Goal: Obtain resource: Obtain resource

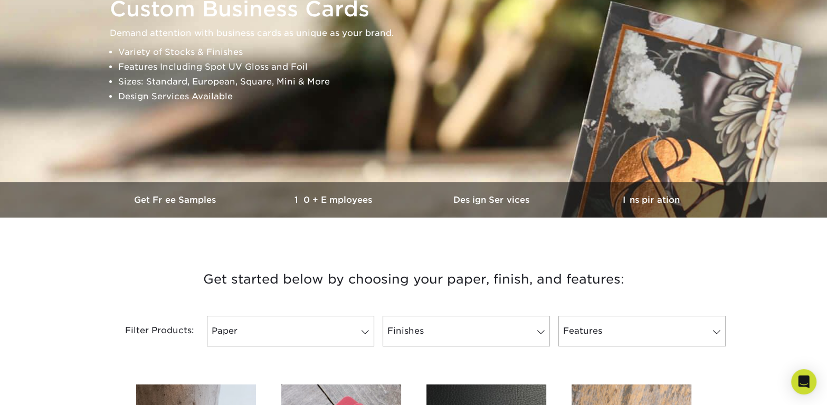
scroll to position [140, 0]
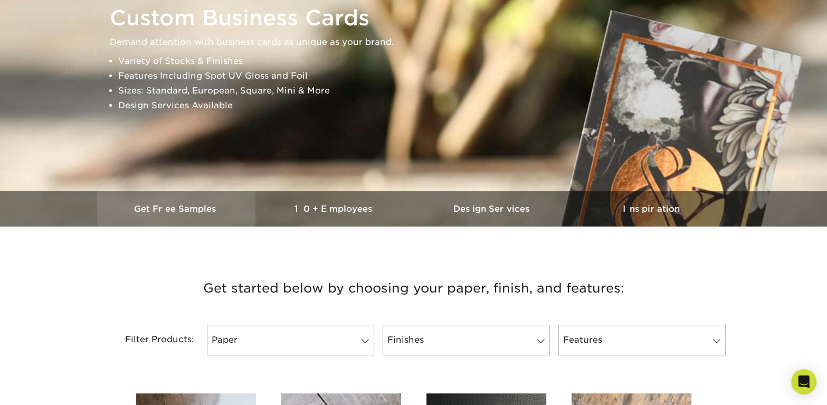
click at [174, 208] on h3 "Get Free Samples" at bounding box center [176, 209] width 158 height 10
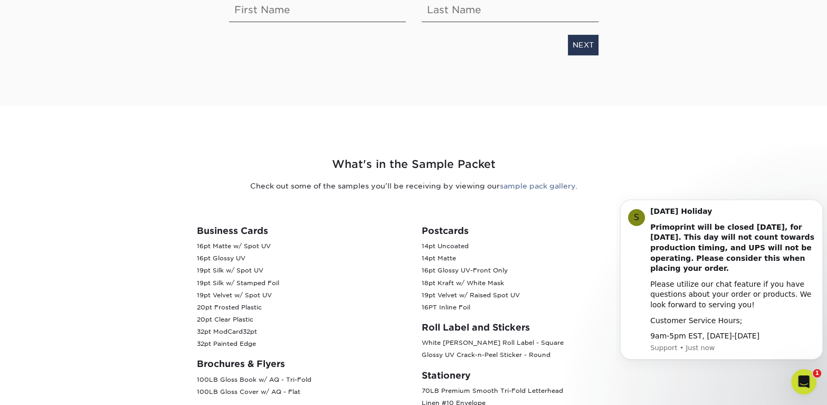
scroll to position [134, 0]
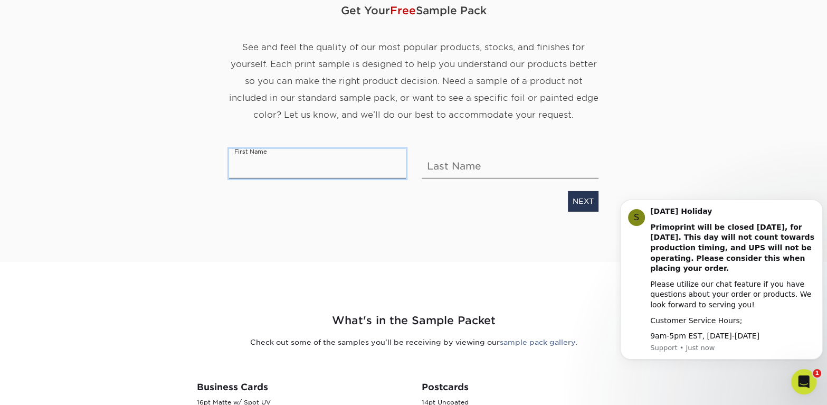
click at [310, 164] on input "text" at bounding box center [317, 164] width 177 height 30
type input "[PERSON_NAME]"
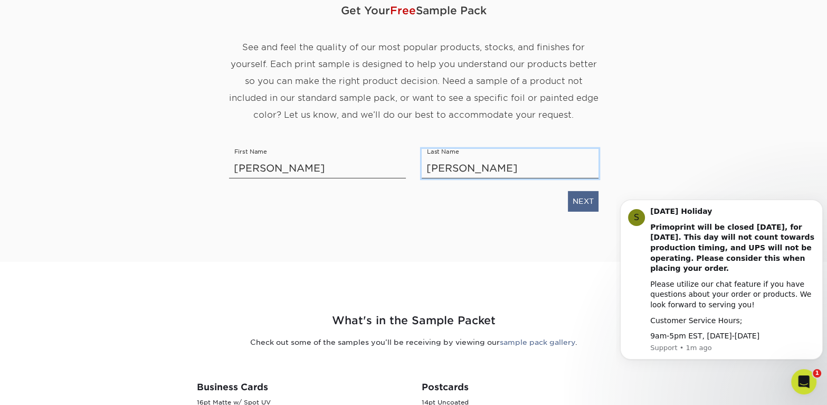
type input "[PERSON_NAME]"
click at [585, 203] on link "NEXT" at bounding box center [583, 201] width 31 height 20
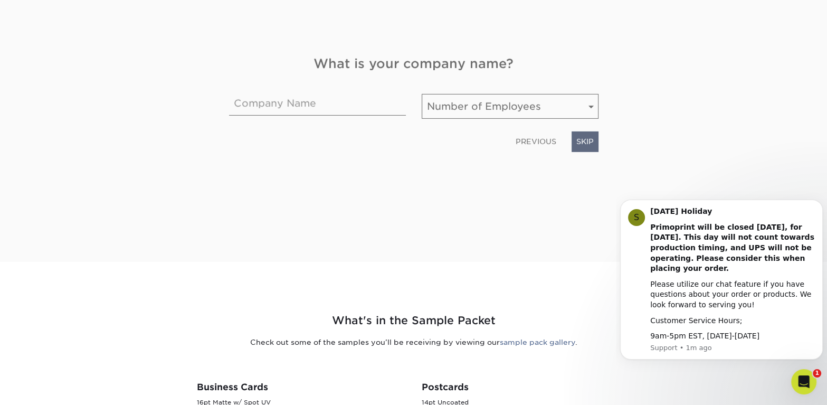
scroll to position [193, 0]
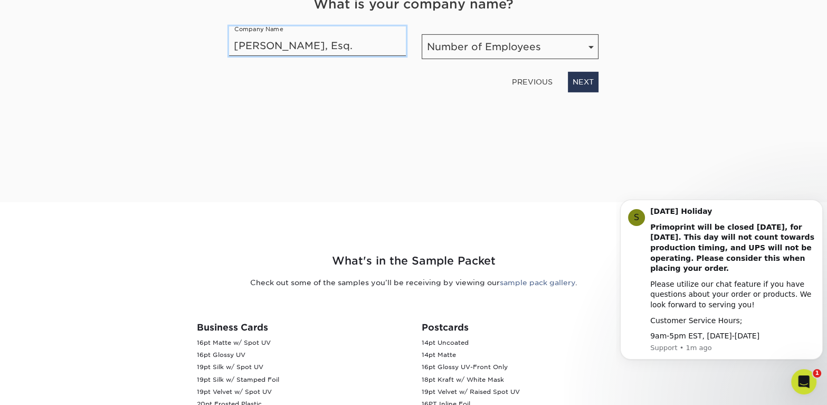
type input "Jean A. Boulanger, Esq."
click at [592, 45] on select "Number of Employees Self-employed 1-10 employees 11-50 employees 51-200 employe…" at bounding box center [510, 46] width 177 height 25
select select "Self-employed"
click at [422, 34] on select "Number of Employees Self-employed 1-10 employees 11-50 employees 51-200 employe…" at bounding box center [510, 46] width 177 height 25
click at [583, 81] on link "NEXT" at bounding box center [583, 82] width 31 height 20
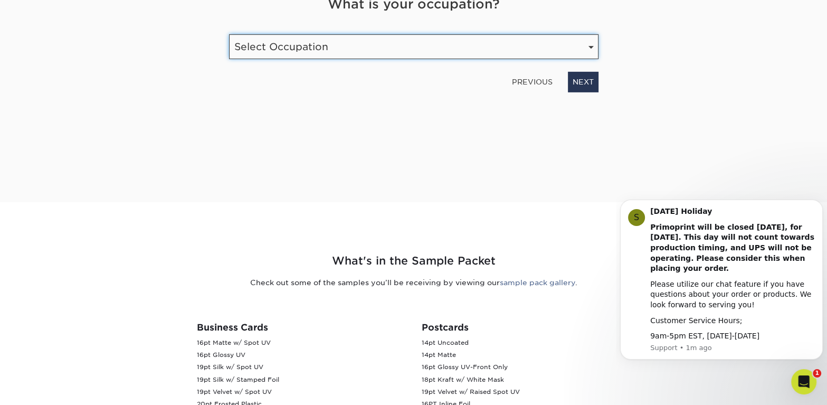
click at [590, 48] on select "Select Occupation Agency Automotive Blogger Cleaning Services Construction Educ…" at bounding box center [413, 46] width 369 height 25
select select "Legal"
click at [229, 34] on select "Select Occupation Agency Automotive Blogger Cleaning Services Construction Educ…" at bounding box center [413, 46] width 369 height 25
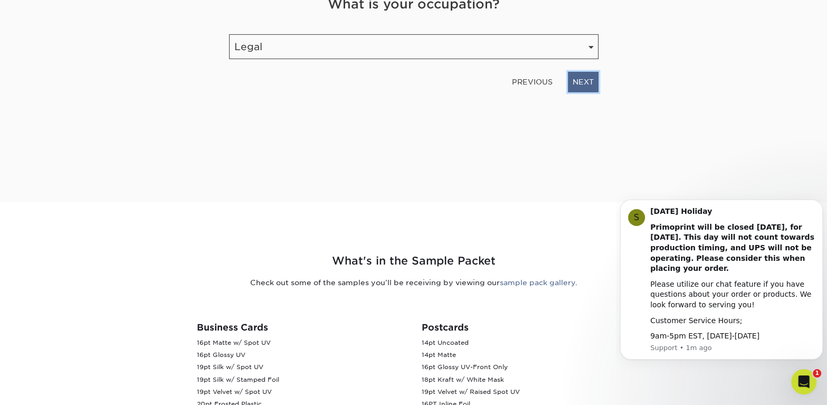
click at [572, 80] on link "NEXT" at bounding box center [583, 82] width 31 height 20
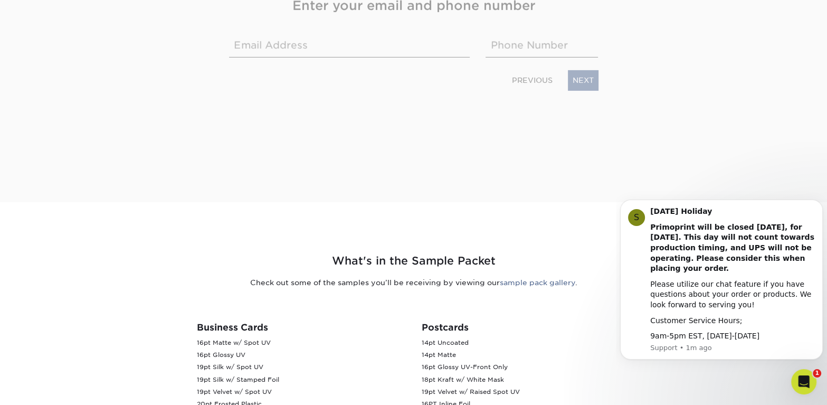
scroll to position [195, 0]
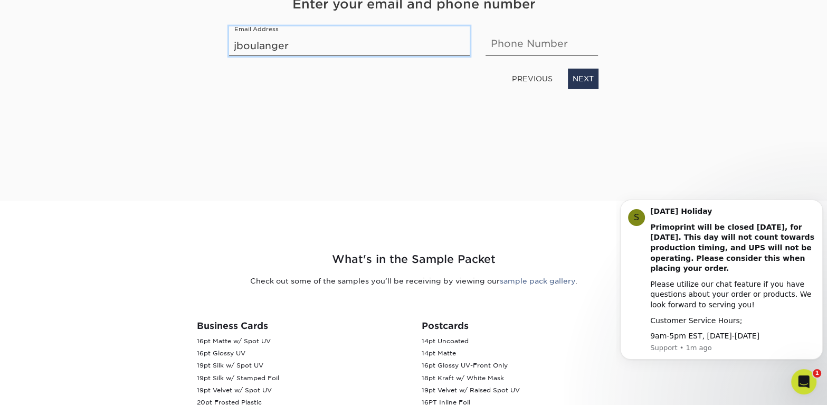
type input "jboulanger11@verizon.net"
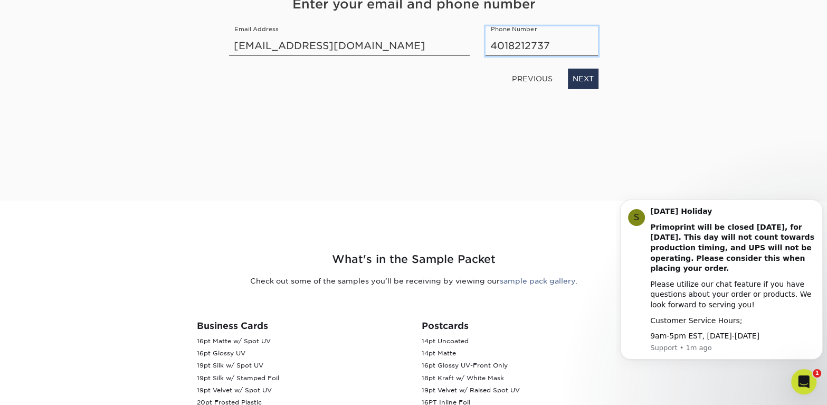
click at [548, 46] on input "4018212737" at bounding box center [541, 41] width 112 height 30
type input "4018213537"
click at [579, 80] on link "NEXT" at bounding box center [583, 79] width 31 height 20
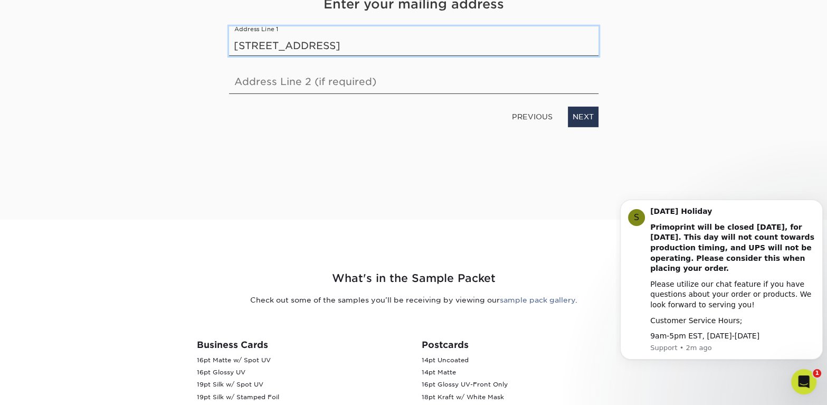
type input "410 Tiogue Avenue"
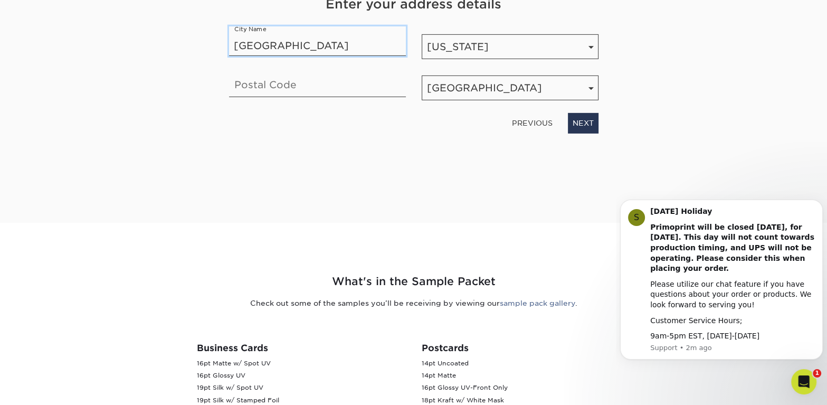
type input "Coventry"
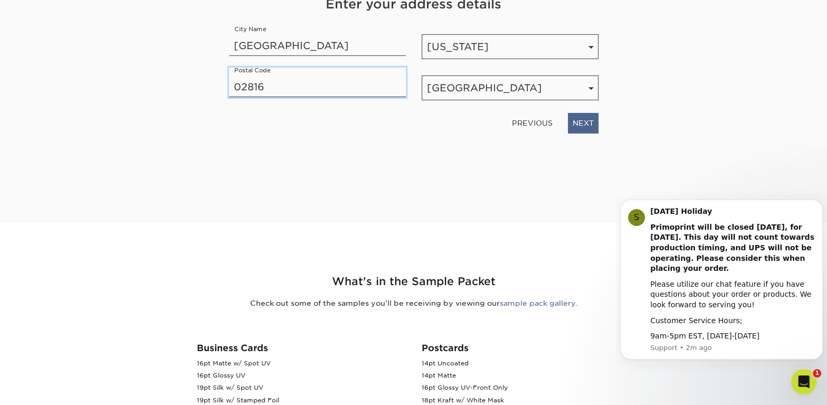
type input "02816"
click at [585, 125] on link "NEXT" at bounding box center [583, 123] width 31 height 20
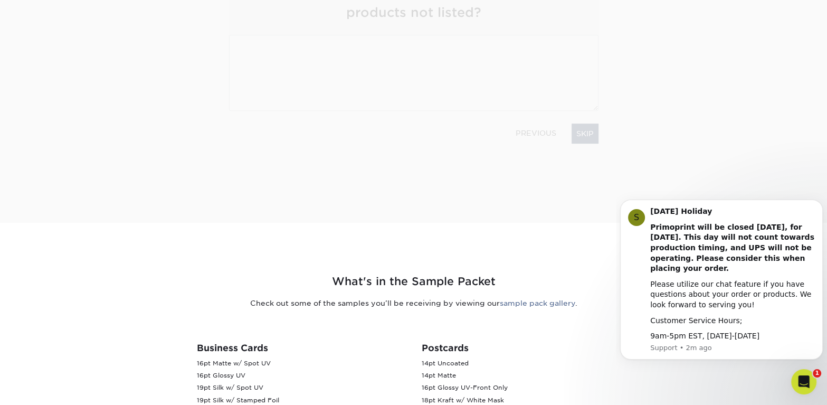
scroll to position [162, 0]
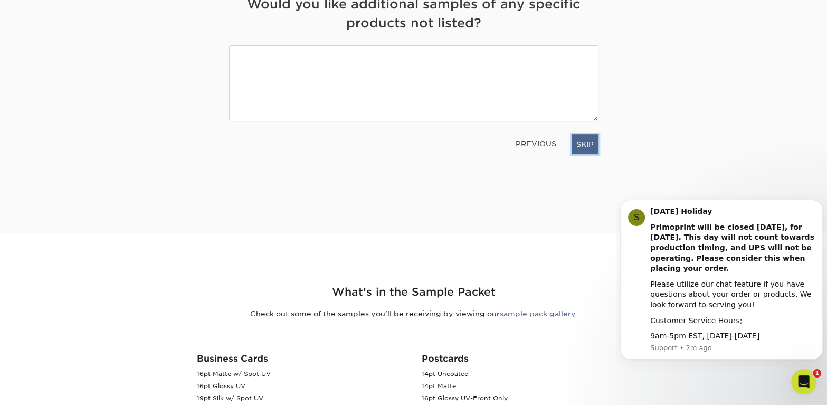
click at [584, 142] on link "SKIP" at bounding box center [585, 144] width 27 height 20
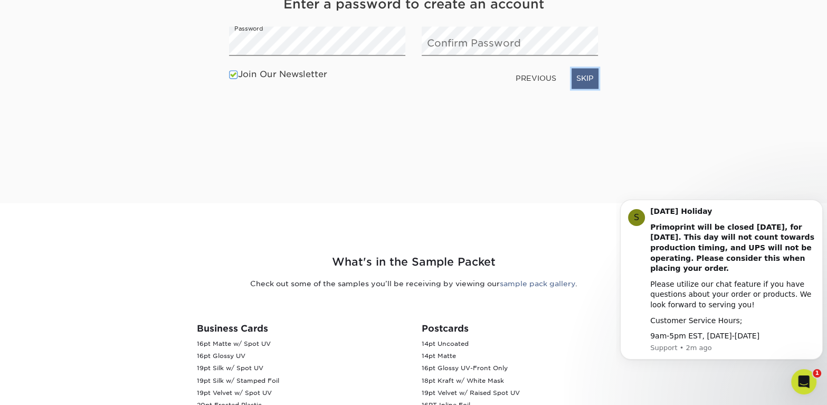
click at [586, 82] on link "SKIP" at bounding box center [585, 79] width 27 height 20
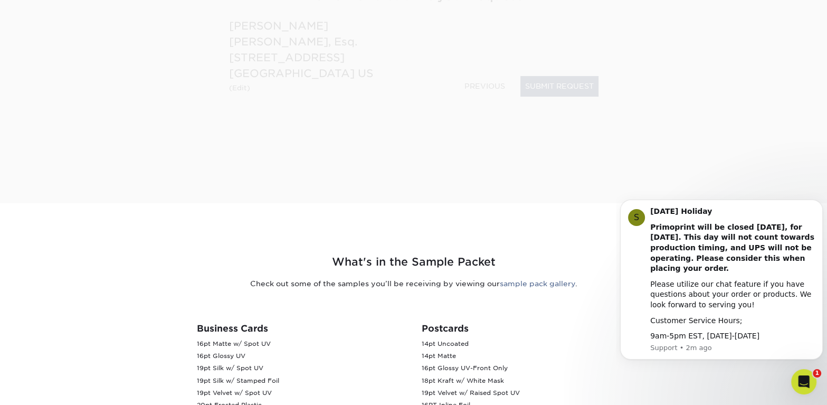
scroll to position [184, 0]
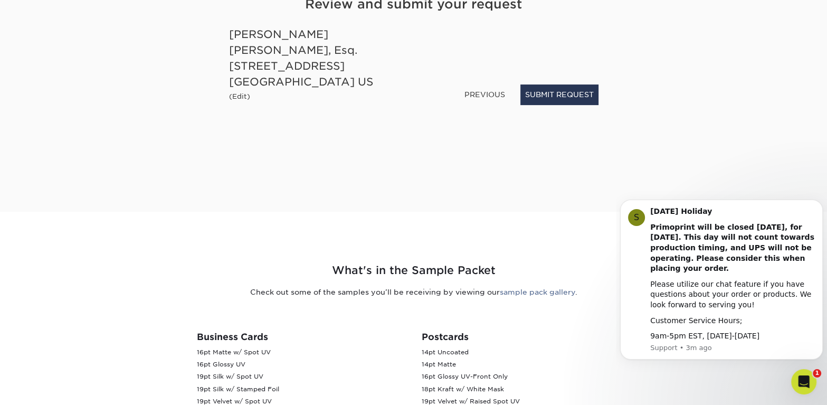
click at [259, 34] on div "Jean Boulanger Jean A. Boulanger, Esq. 410 Tiogue Avenue Coventry, RI, 02816 US" at bounding box center [317, 57] width 177 height 63
click at [256, 33] on div "Jean Boulanger Jean A. Boulanger, Esq. 410 Tiogue Avenue Coventry, RI, 02816 US" at bounding box center [317, 57] width 177 height 63
click at [236, 97] on small "(Edit)" at bounding box center [239, 96] width 21 height 8
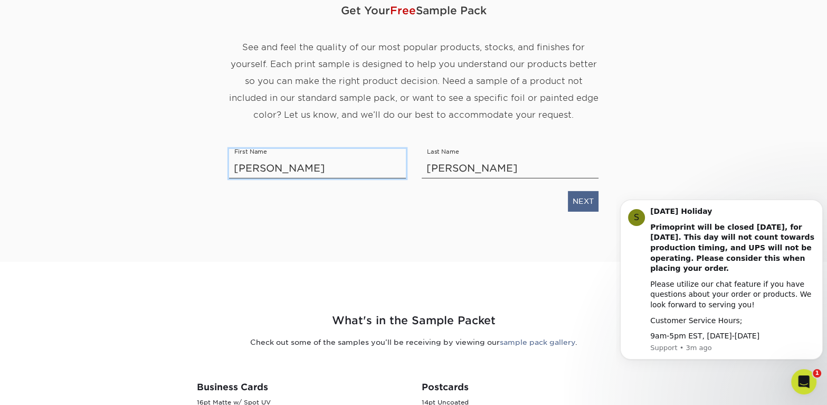
type input "Jean A."
click at [580, 207] on link "NEXT" at bounding box center [583, 201] width 31 height 20
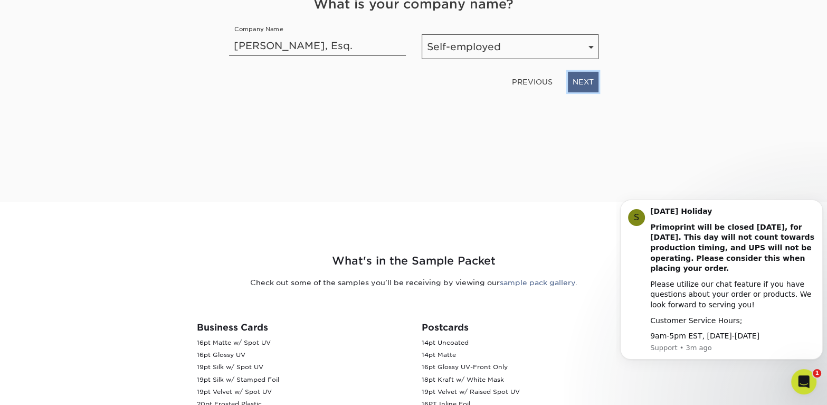
click at [585, 84] on link "NEXT" at bounding box center [583, 82] width 31 height 20
click at [582, 86] on link "NEXT" at bounding box center [583, 82] width 31 height 20
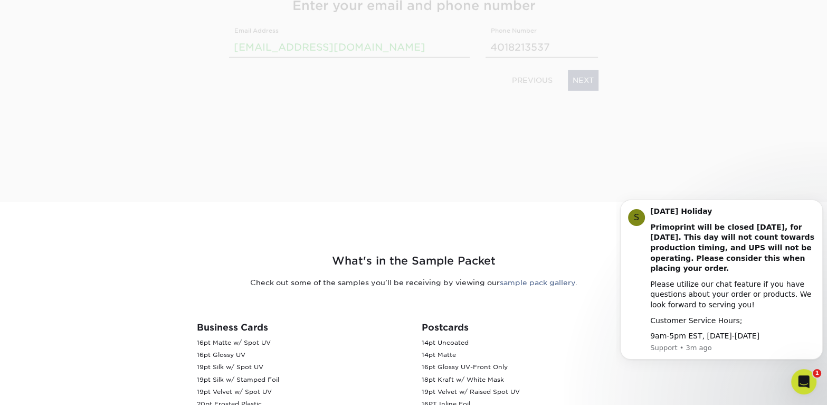
scroll to position [195, 0]
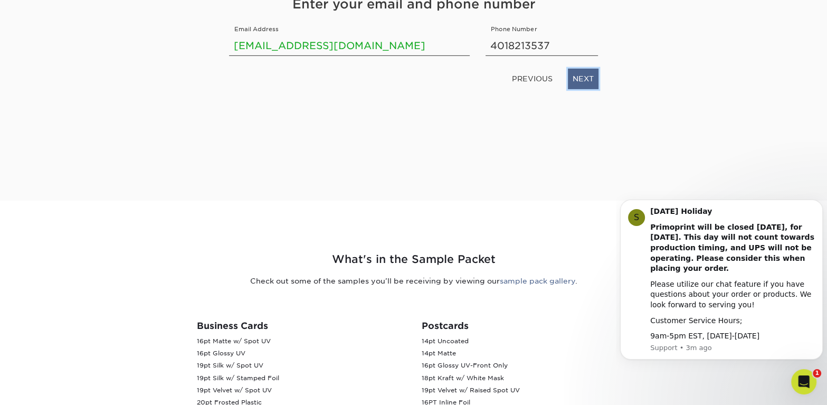
click at [581, 81] on link "NEXT" at bounding box center [583, 79] width 31 height 20
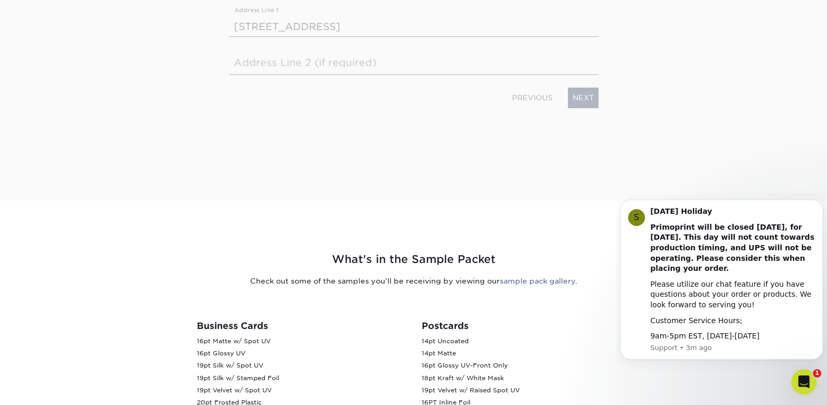
scroll to position [176, 0]
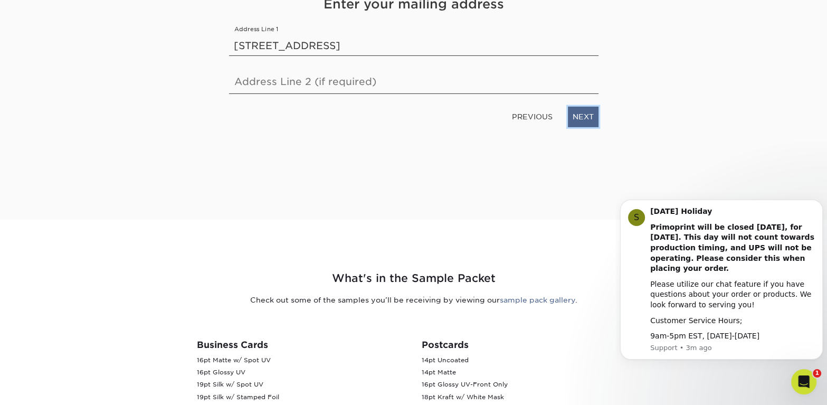
click at [580, 115] on link "NEXT" at bounding box center [583, 117] width 31 height 20
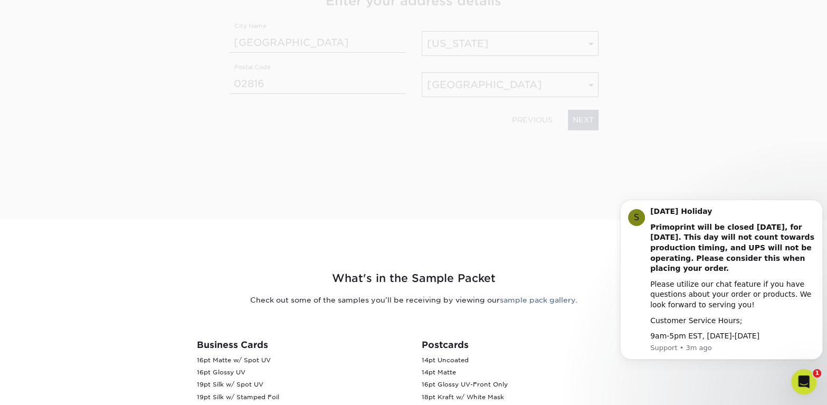
scroll to position [173, 0]
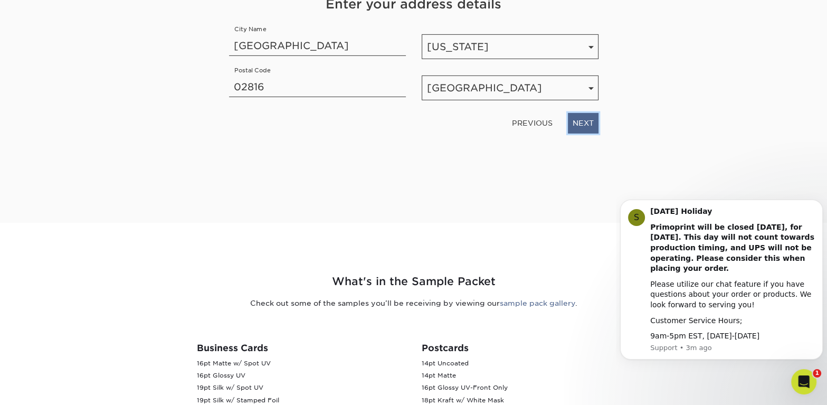
click at [587, 120] on link "NEXT" at bounding box center [583, 123] width 31 height 20
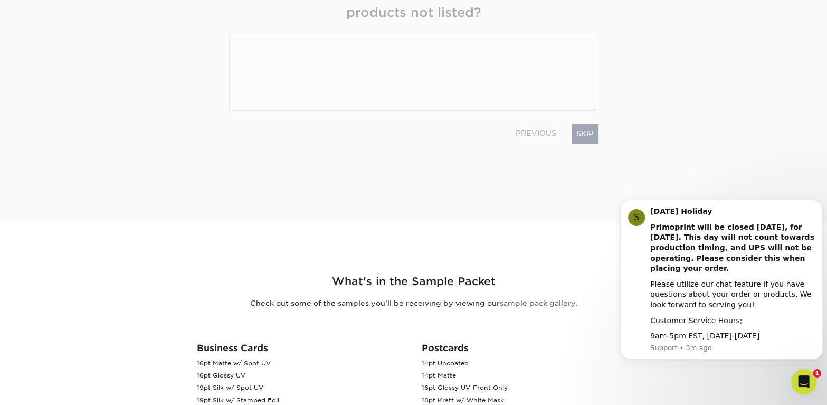
scroll to position [162, 0]
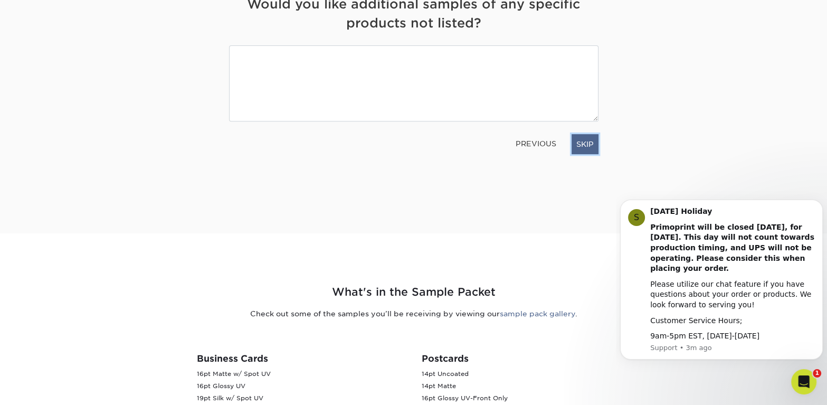
click at [583, 145] on link "SKIP" at bounding box center [585, 144] width 27 height 20
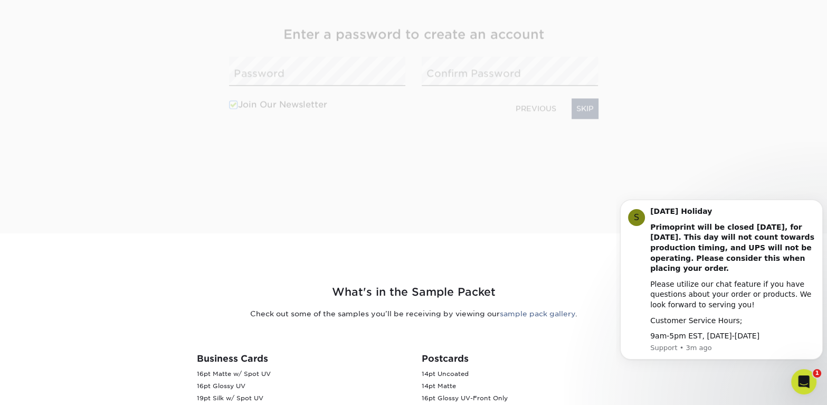
scroll to position [192, 0]
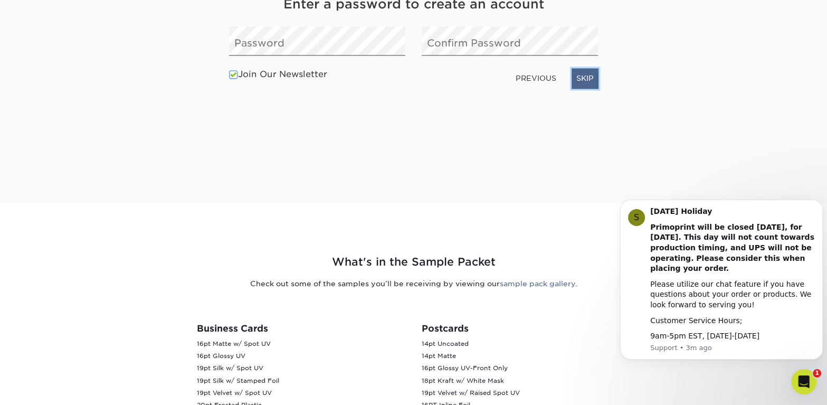
click at [585, 80] on link "SKIP" at bounding box center [585, 79] width 27 height 20
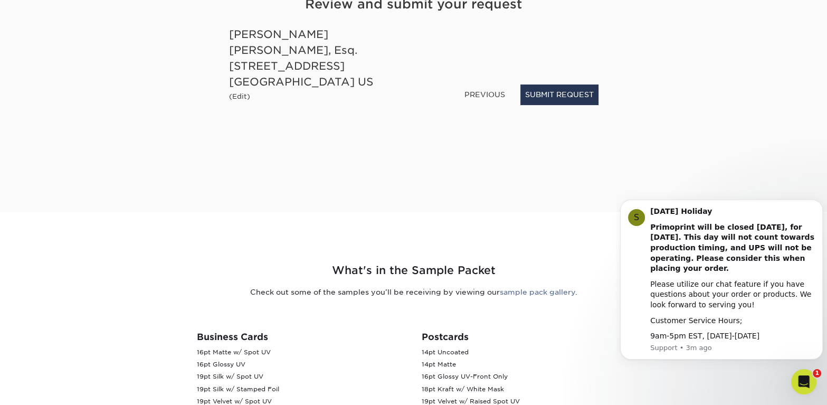
click at [479, 94] on link "PREVIOUS" at bounding box center [484, 94] width 49 height 17
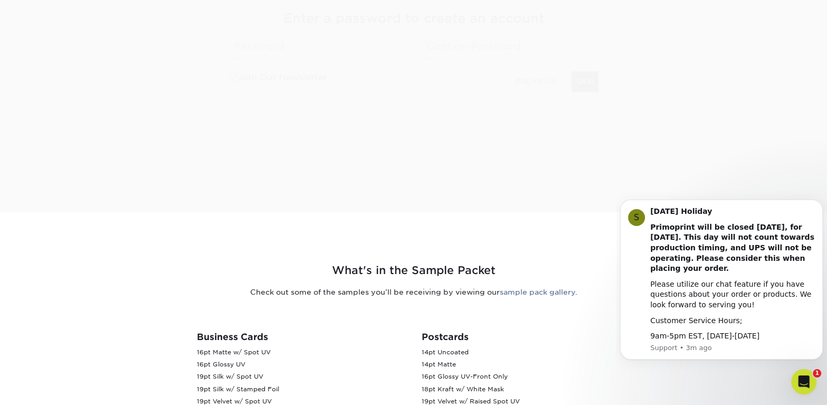
scroll to position [192, 0]
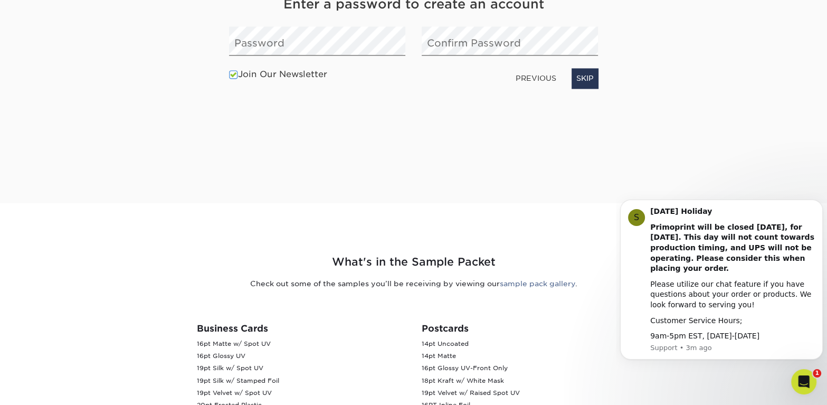
click at [534, 77] on link "PREVIOUS" at bounding box center [535, 78] width 49 height 17
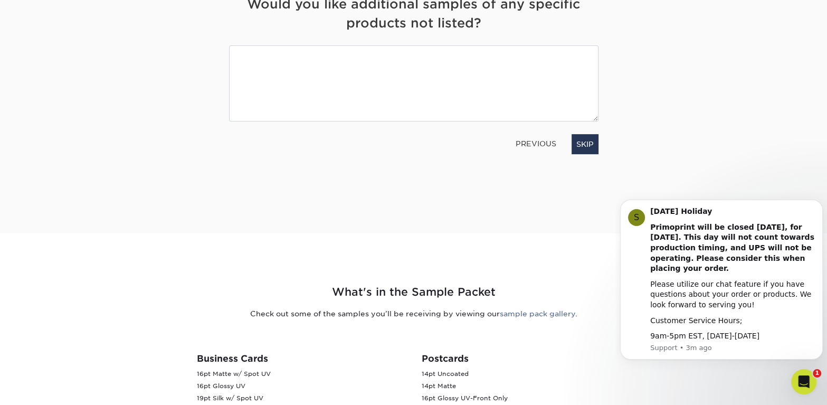
click at [531, 142] on link "PREVIOUS" at bounding box center [535, 143] width 49 height 17
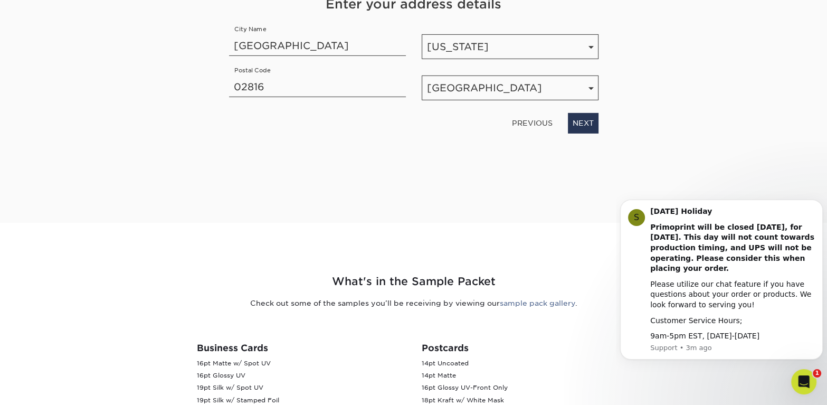
click at [534, 121] on link "PREVIOUS" at bounding box center [532, 123] width 49 height 17
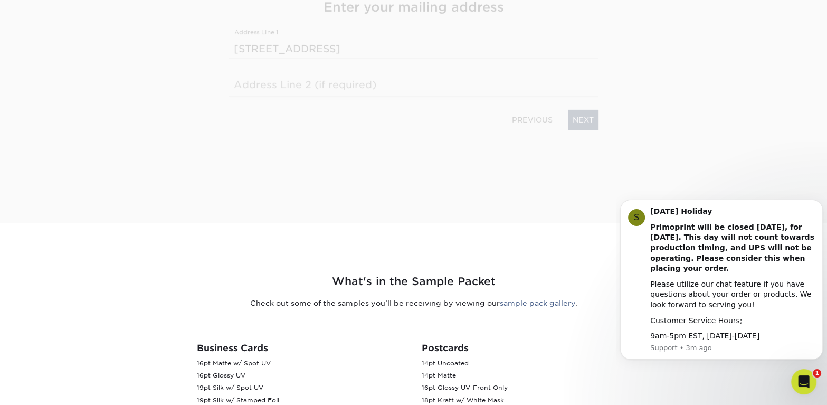
scroll to position [176, 0]
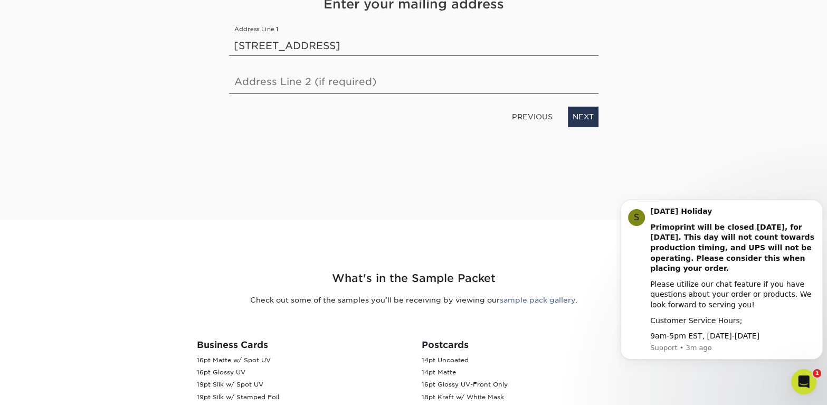
click at [536, 117] on link "PREVIOUS" at bounding box center [532, 116] width 49 height 17
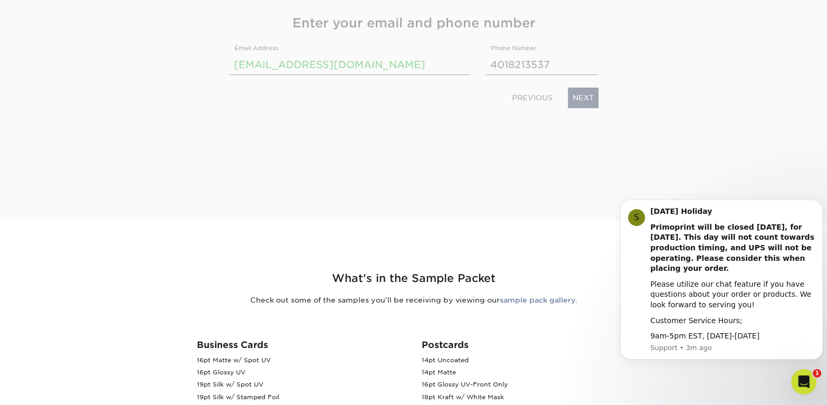
scroll to position [195, 0]
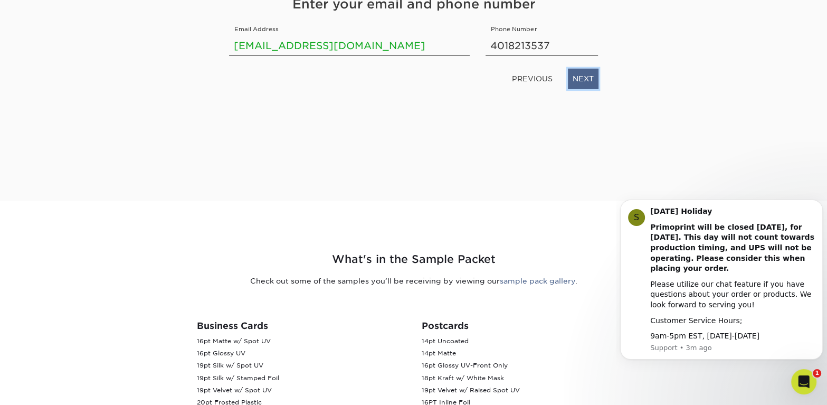
click at [582, 78] on link "NEXT" at bounding box center [583, 79] width 31 height 20
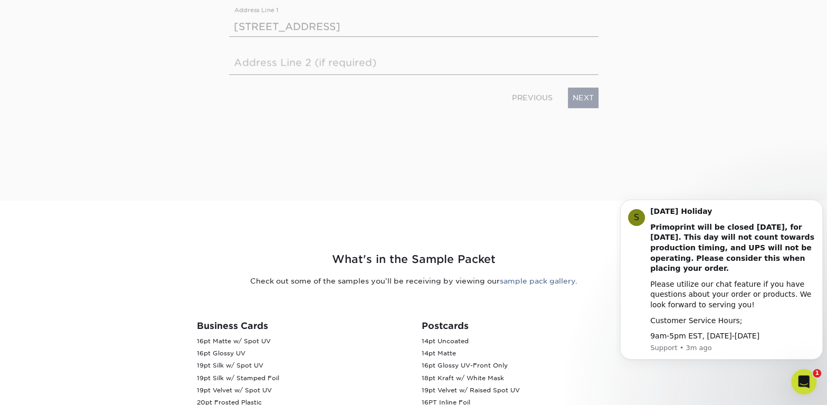
scroll to position [176, 0]
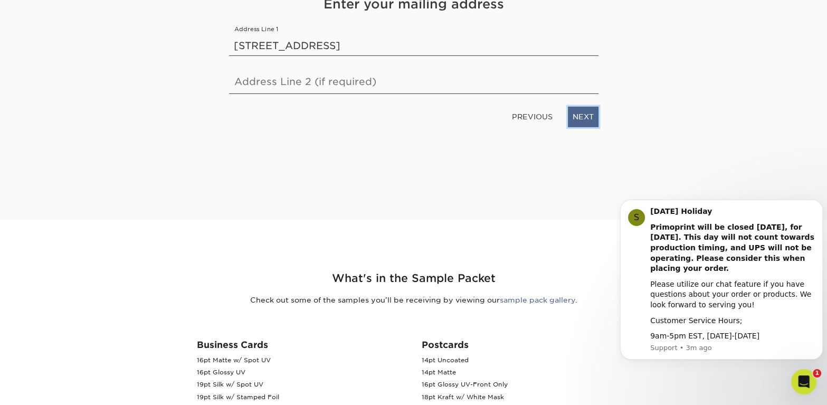
click at [578, 115] on link "NEXT" at bounding box center [583, 117] width 31 height 20
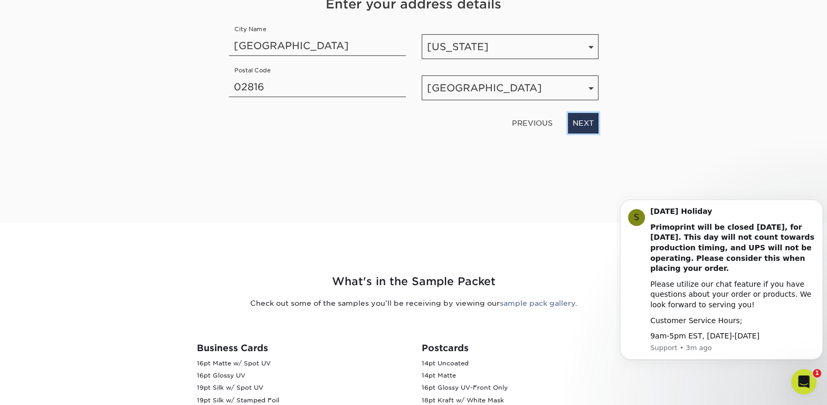
click at [578, 115] on link "NEXT" at bounding box center [583, 123] width 31 height 20
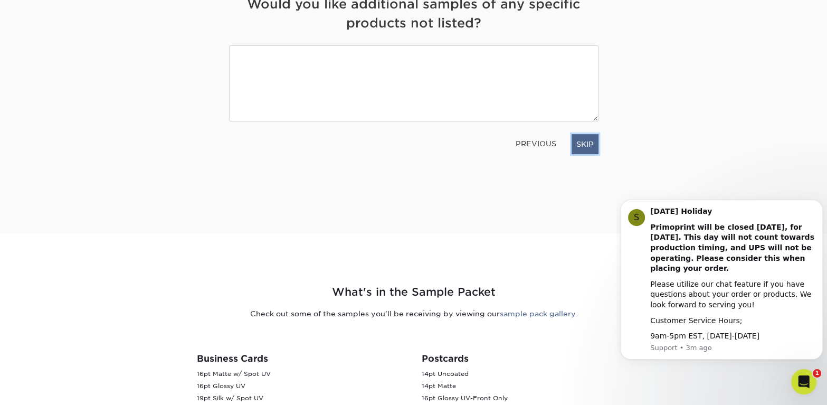
click at [586, 140] on link "SKIP" at bounding box center [585, 144] width 27 height 20
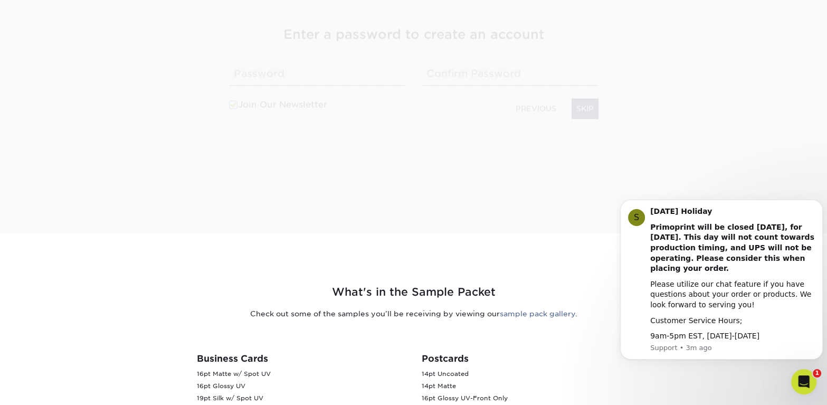
scroll to position [192, 0]
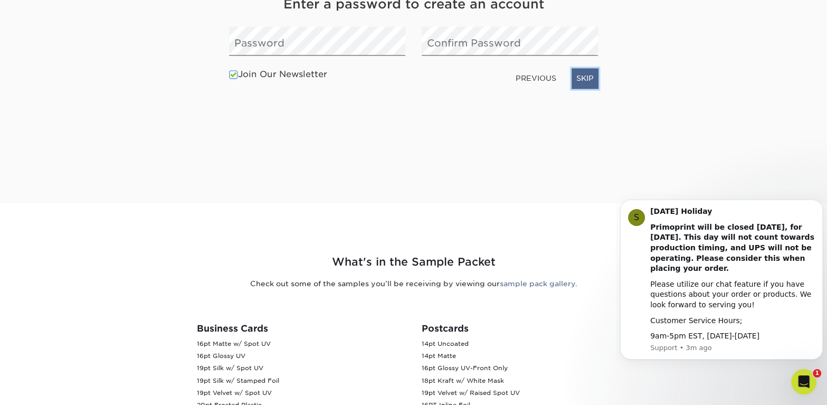
click at [586, 79] on link "SKIP" at bounding box center [585, 79] width 27 height 20
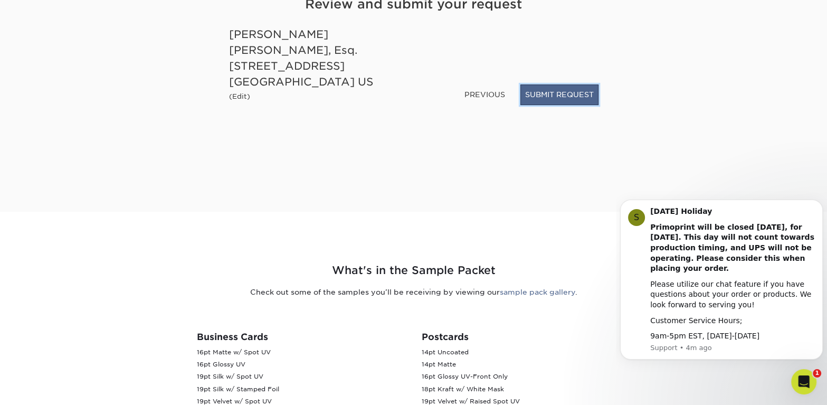
click at [565, 96] on button "SUBMIT REQUEST" at bounding box center [559, 94] width 78 height 20
